Goal: Information Seeking & Learning: Learn about a topic

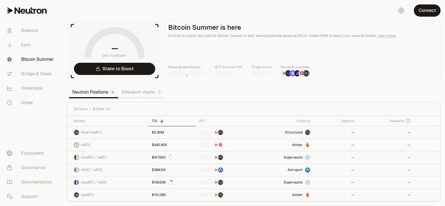
click at [232, 83] on section "-- your multiplier Stake to Boost Bitcoin Summer is here It's time to unlock re…" at bounding box center [253, 103] width 383 height 206
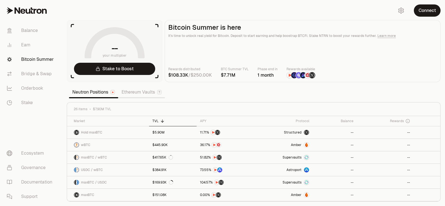
drag, startPoint x: 230, startPoint y: 77, endPoint x: 197, endPoint y: 92, distance: 36.4
click at [235, 77] on number-flow-react at bounding box center [228, 75] width 14 height 7
click at [144, 95] on link "Ethereum Vaults" at bounding box center [141, 92] width 47 height 11
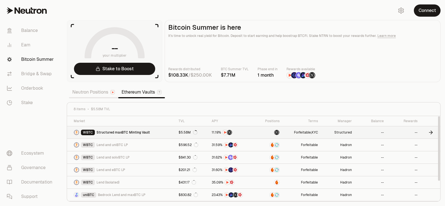
click at [349, 134] on link "Structured" at bounding box center [338, 133] width 34 height 12
click at [96, 97] on div "Neutron Positions Ethereum Vaults" at bounding box center [117, 92] width 96 height 12
click at [93, 95] on link "Neutron Positions" at bounding box center [93, 92] width 49 height 11
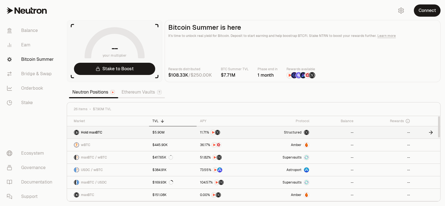
click at [261, 133] on link "Structured" at bounding box center [284, 133] width 58 height 12
click at [428, 131] on link at bounding box center [426, 133] width 27 height 12
click at [356, 133] on link "--" at bounding box center [335, 133] width 44 height 12
click at [129, 94] on link "Ethereum Vaults" at bounding box center [141, 92] width 47 height 11
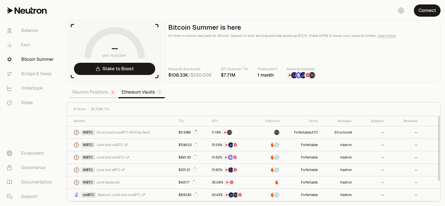
click at [89, 91] on link "Neutron Positions" at bounding box center [93, 92] width 49 height 11
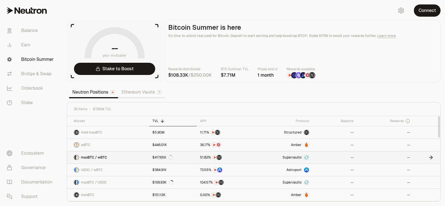
click at [314, 157] on link "--" at bounding box center [335, 158] width 44 height 12
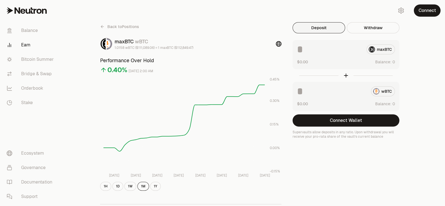
click at [109, 24] on span "Back to Positions" at bounding box center [123, 27] width 32 height 6
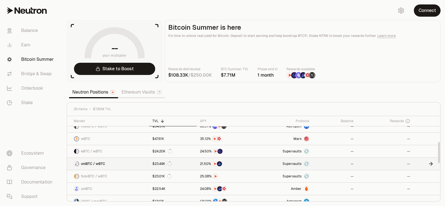
scroll to position [104, 0]
